Goal: Task Accomplishment & Management: Complete application form

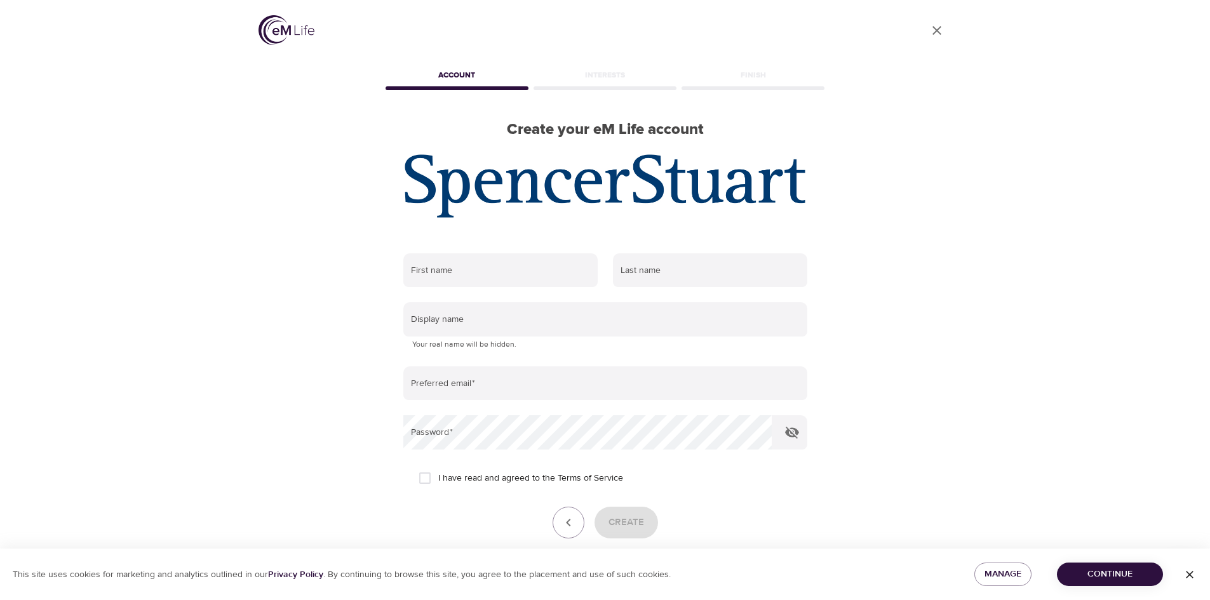
scroll to position [59, 0]
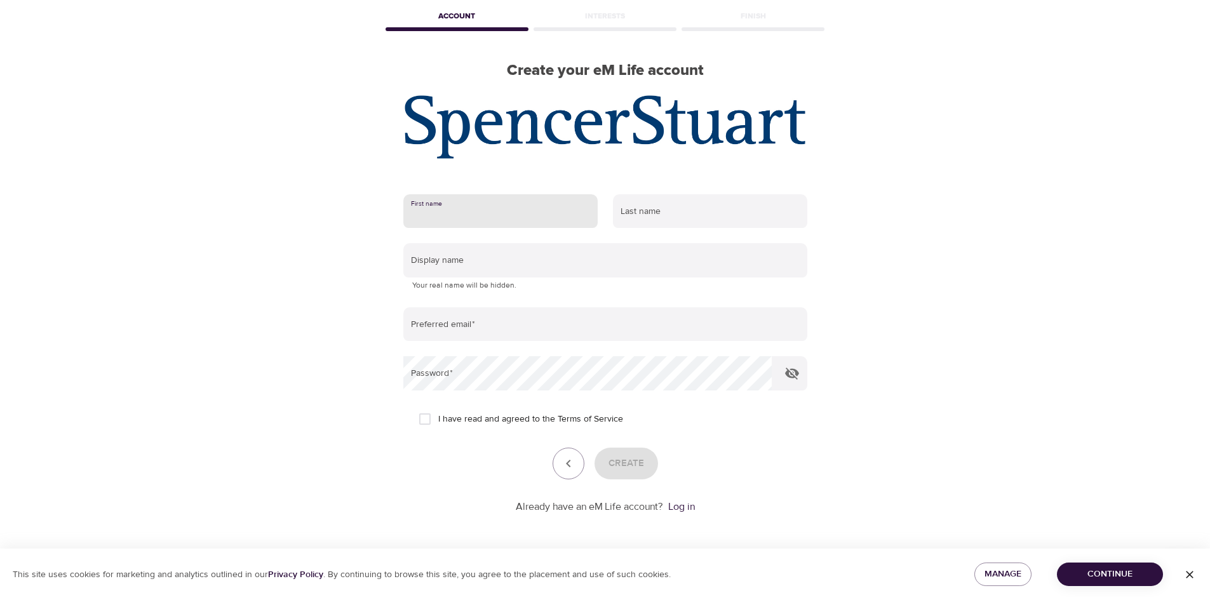
click at [495, 201] on input "text" at bounding box center [500, 211] width 194 height 34
type input "[PERSON_NAME]"
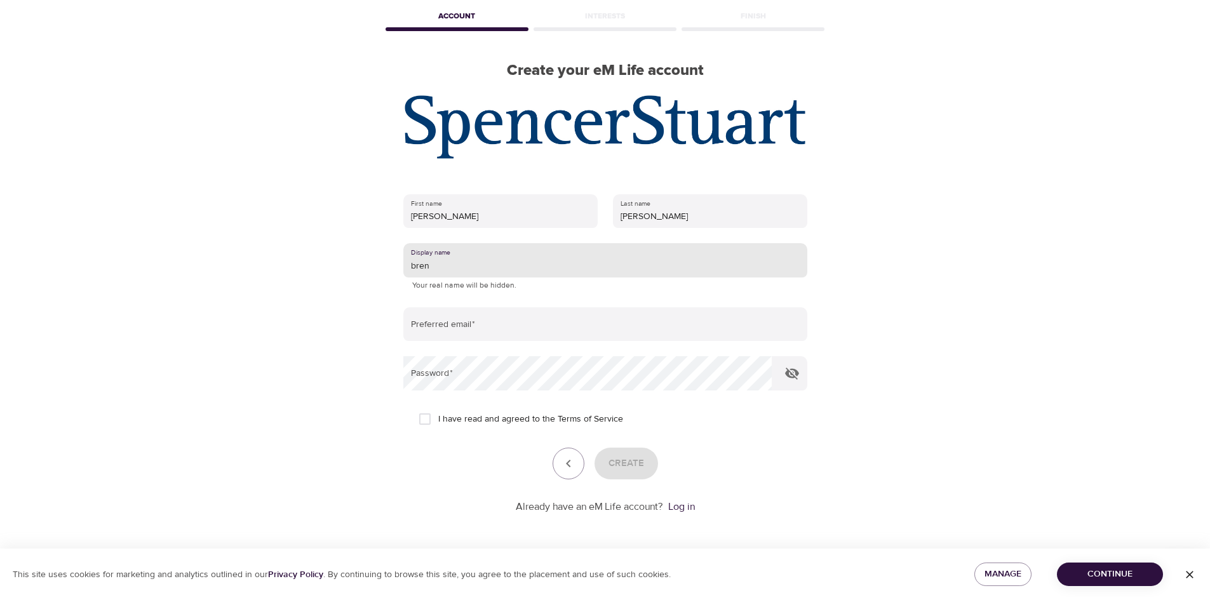
type input "bren"
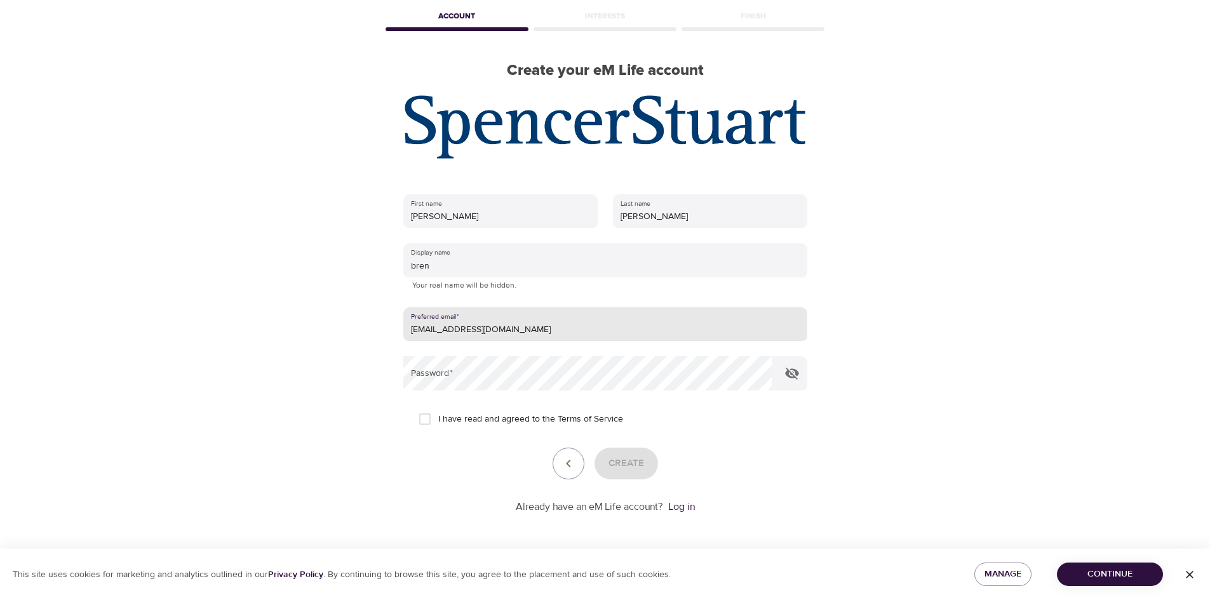
type input "[EMAIL_ADDRESS][DOMAIN_NAME]"
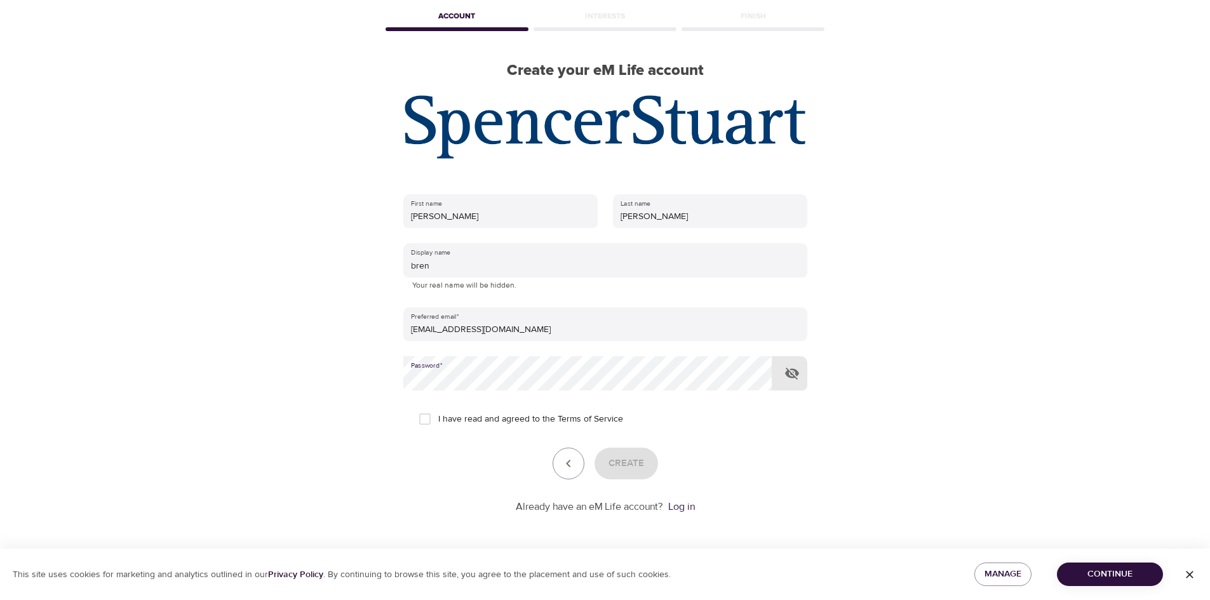
click at [792, 373] on icon "button" at bounding box center [792, 373] width 15 height 15
click at [490, 426] on span "I have read and agreed to the Terms of Service" at bounding box center [530, 419] width 185 height 13
click at [438, 426] on input "I have read and agreed to the Terms of Service" at bounding box center [425, 419] width 27 height 27
checkbox input "true"
click at [651, 476] on button "Create" at bounding box center [627, 464] width 64 height 32
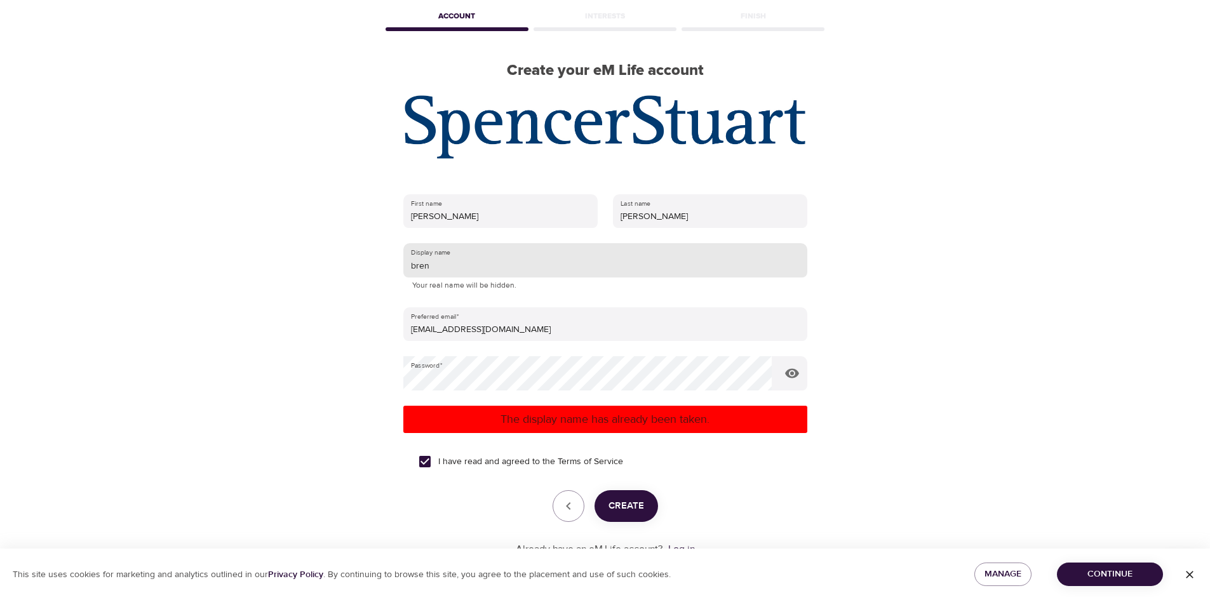
click at [496, 271] on input "bren" at bounding box center [605, 260] width 404 height 34
type input "brengarza"
click at [619, 504] on span "Create" at bounding box center [627, 506] width 36 height 17
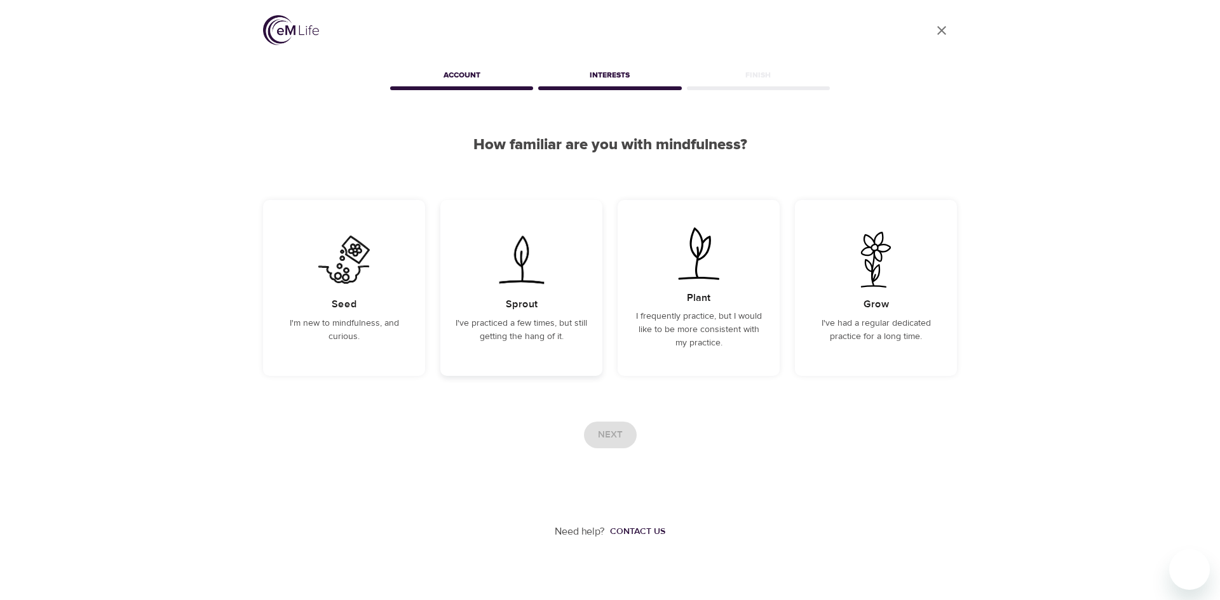
click at [539, 311] on div "Sprout I've practiced a few times, but still getting the hang of it." at bounding box center [521, 288] width 162 height 176
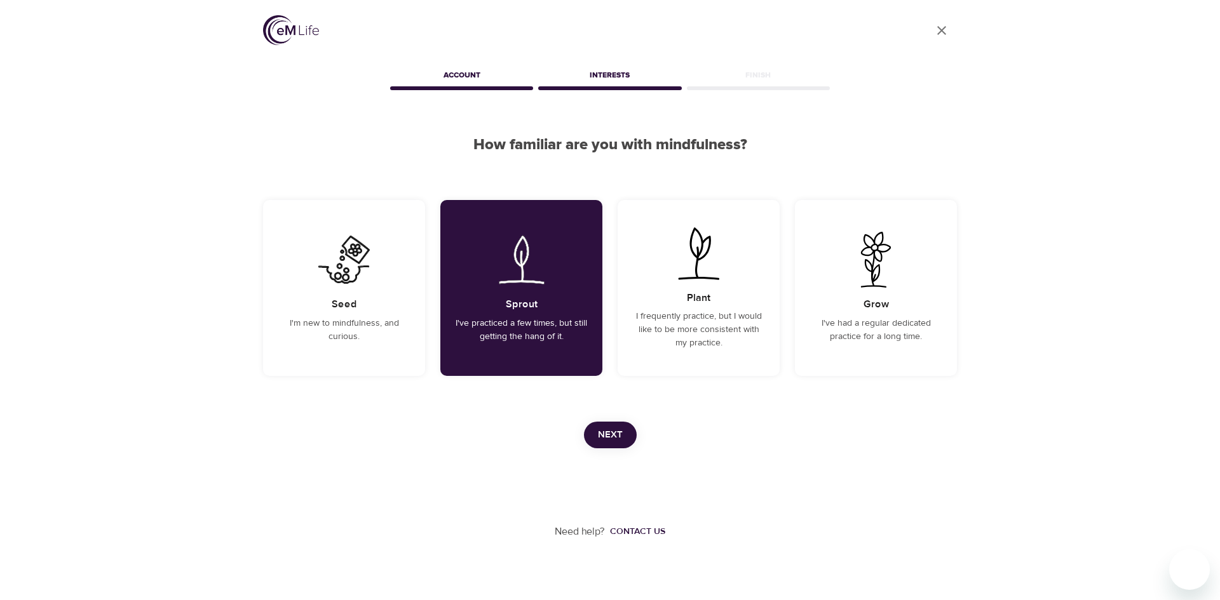
click at [625, 443] on button "Next" at bounding box center [610, 435] width 53 height 27
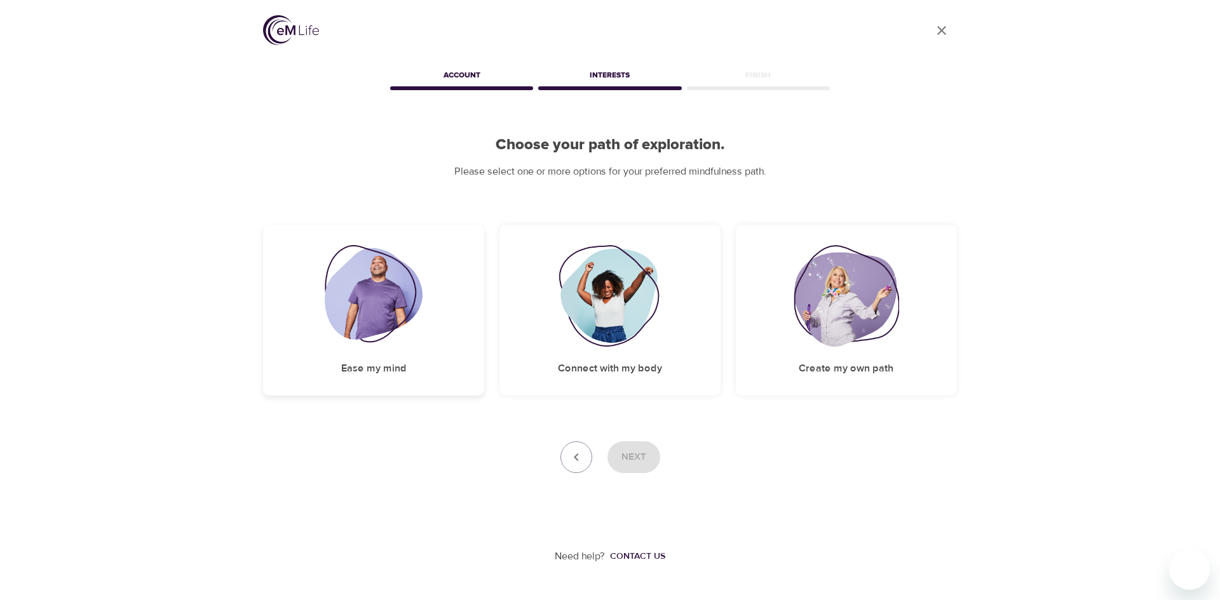
click at [390, 290] on img at bounding box center [374, 296] width 98 height 102
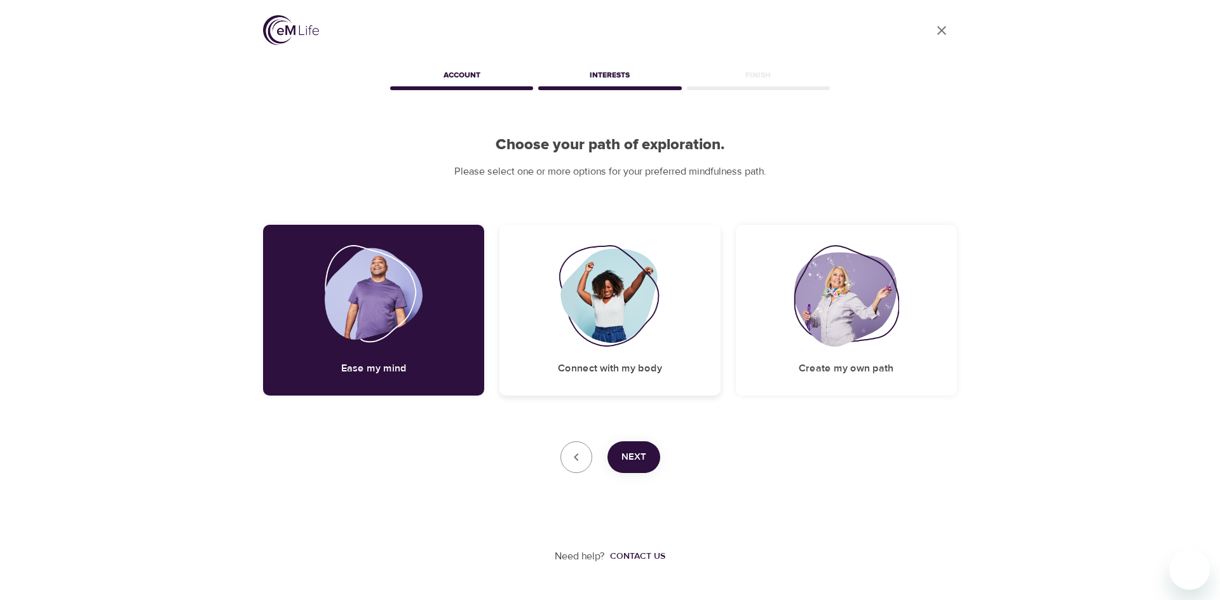
click at [580, 299] on img at bounding box center [609, 296] width 103 height 102
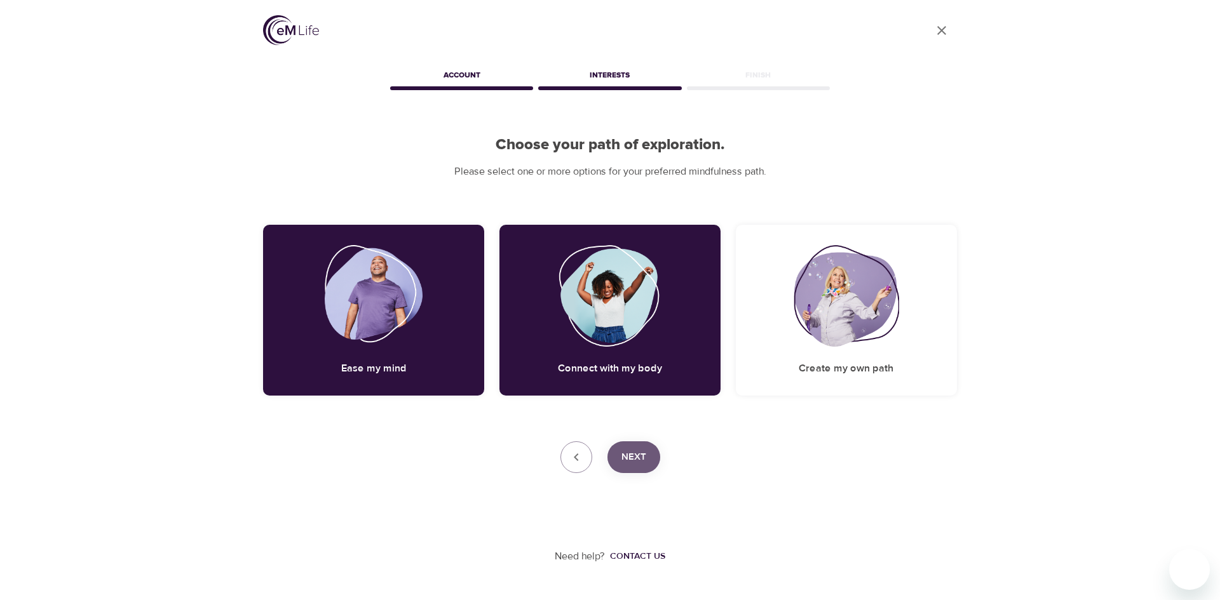
click at [639, 464] on span "Next" at bounding box center [633, 457] width 25 height 17
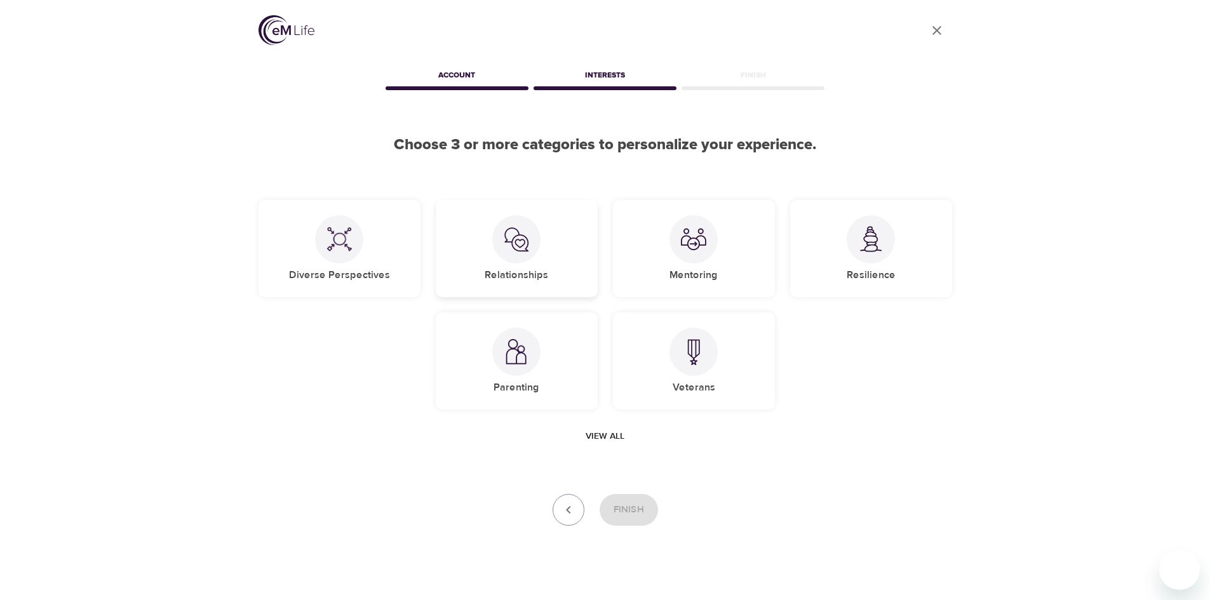
drag, startPoint x: 524, startPoint y: 257, endPoint x: 515, endPoint y: 257, distance: 8.9
click at [524, 257] on div at bounding box center [516, 239] width 48 height 48
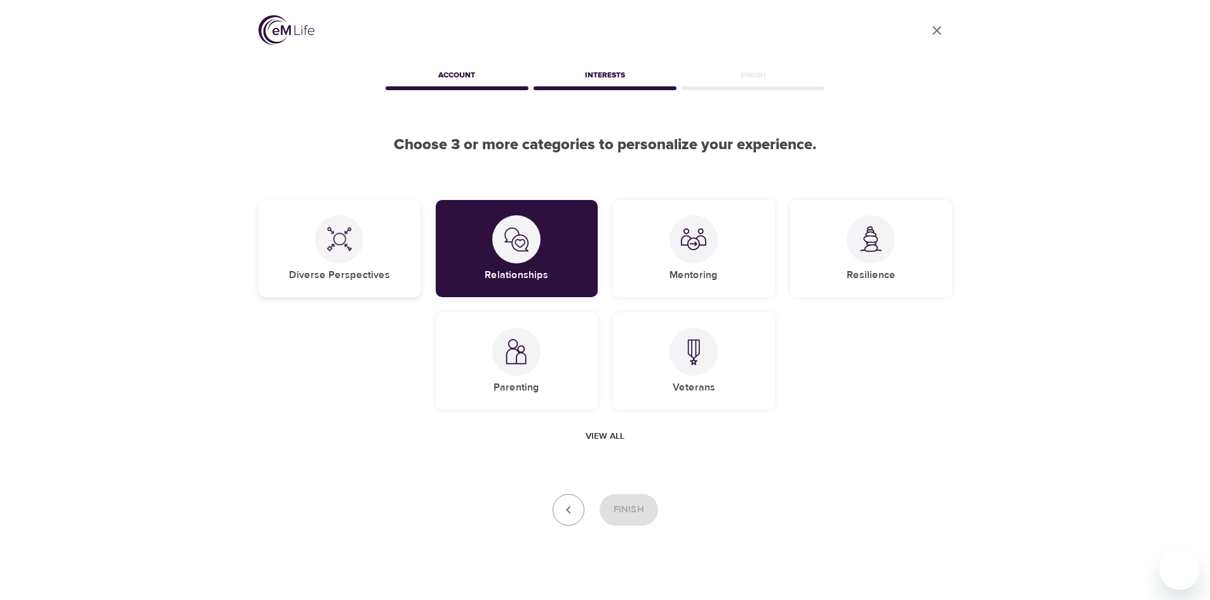
click at [336, 255] on div at bounding box center [339, 239] width 48 height 48
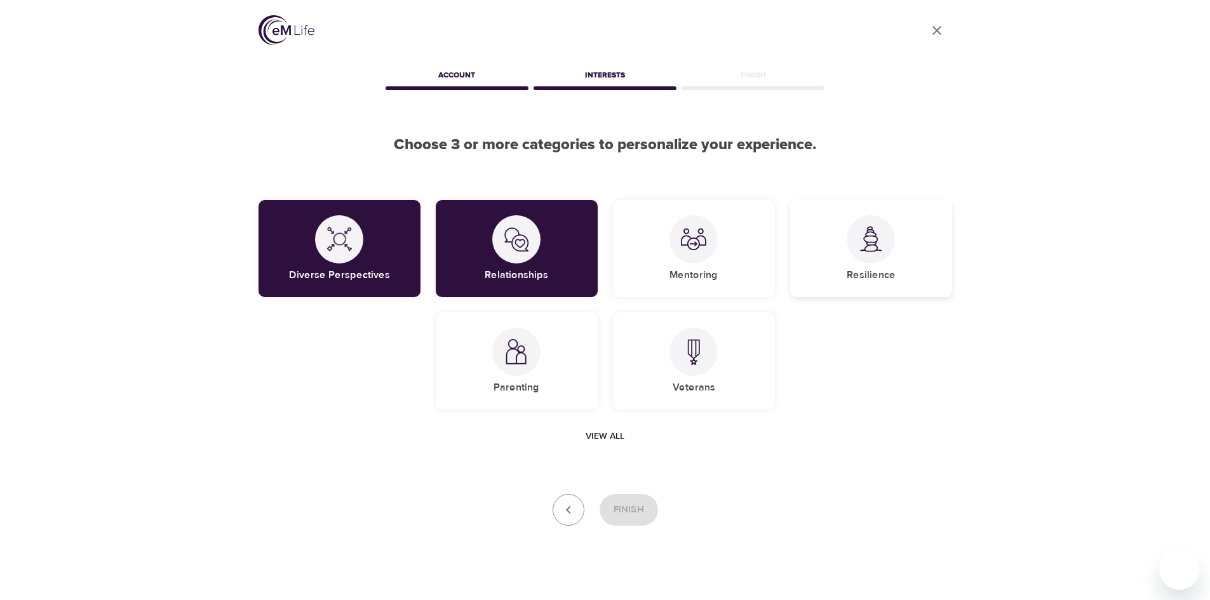
click at [869, 246] on img at bounding box center [870, 239] width 25 height 26
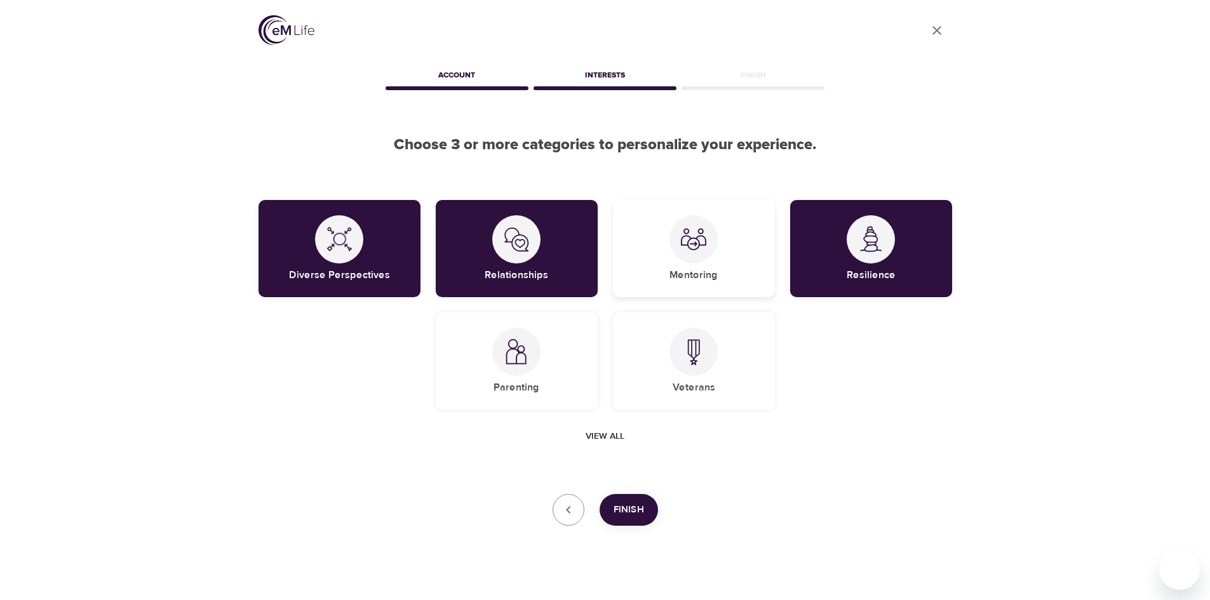
click at [724, 256] on div "Mentoring" at bounding box center [694, 248] width 162 height 97
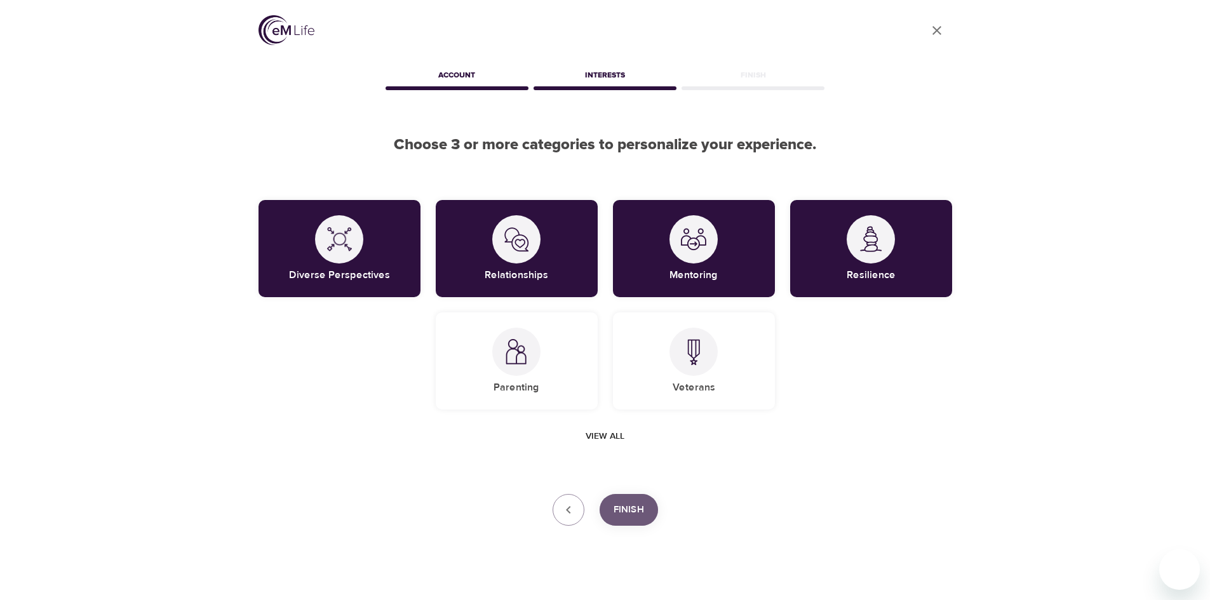
click at [633, 516] on span "Finish" at bounding box center [629, 510] width 30 height 17
